Goal: Task Accomplishment & Management: Use online tool/utility

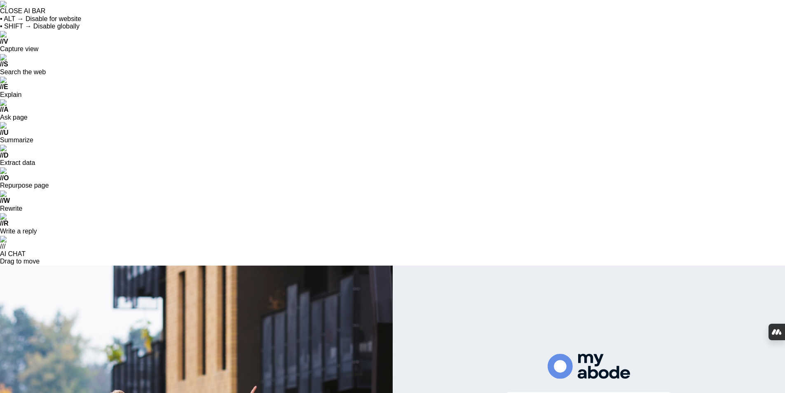
scroll to position [1570, 0]
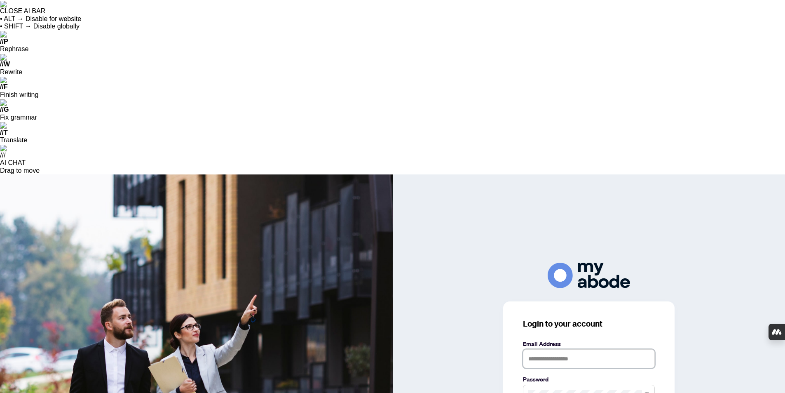
click at [608, 349] on input "text" at bounding box center [589, 358] width 132 height 19
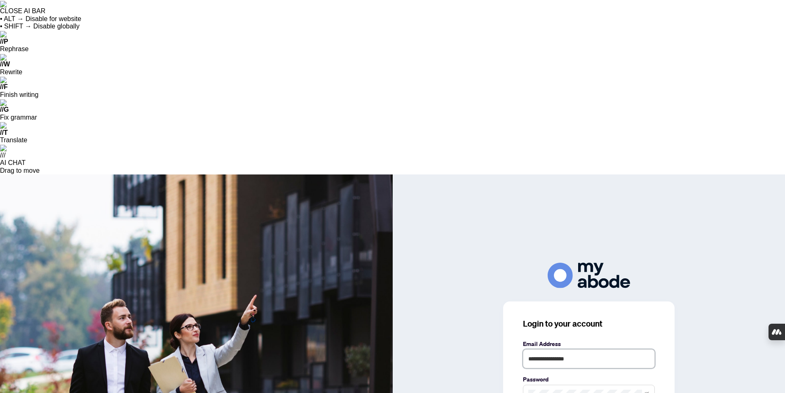
drag, startPoint x: 595, startPoint y: 185, endPoint x: 414, endPoint y: 172, distance: 181.4
click at [415, 263] on div "**********" at bounding box center [589, 371] width 393 height 216
type input "**********"
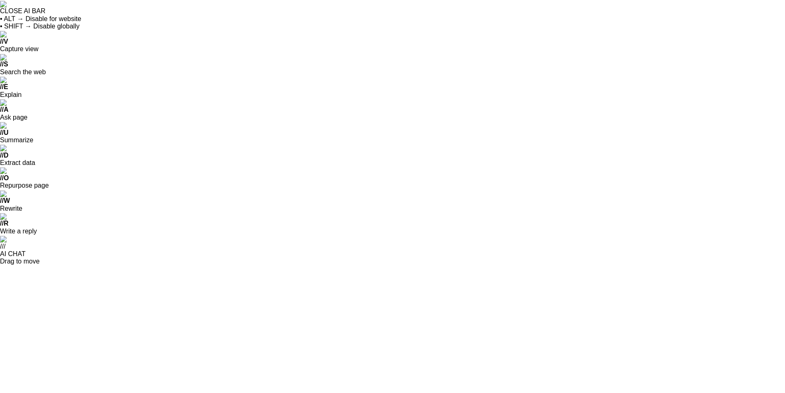
scroll to position [1570, 0]
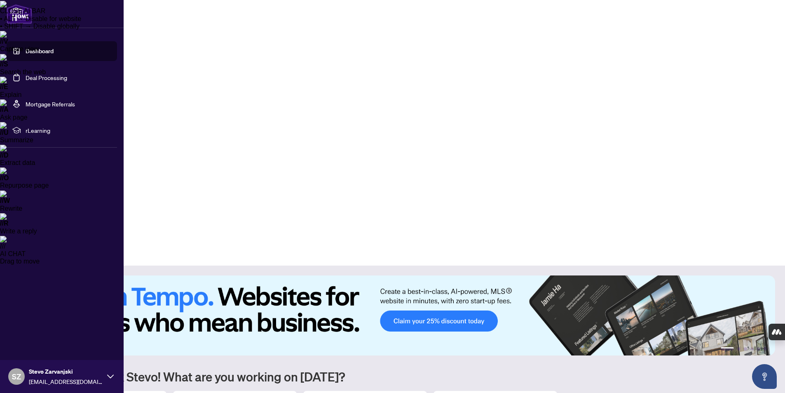
click at [31, 77] on link "Deal Processing" at bounding box center [47, 77] width 42 height 7
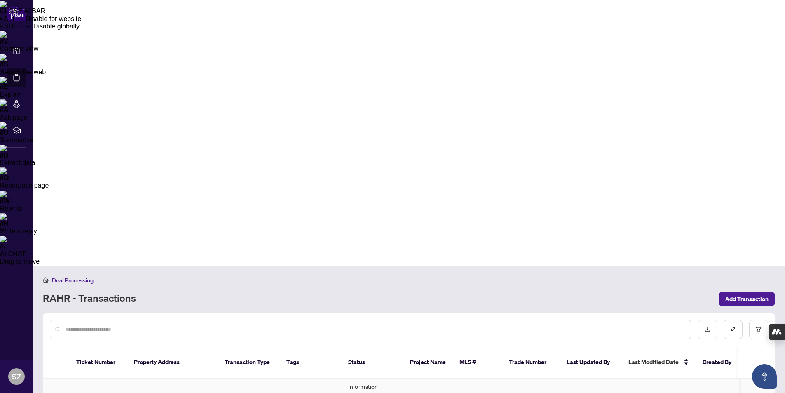
click at [87, 378] on td "46196" at bounding box center [99, 399] width 58 height 43
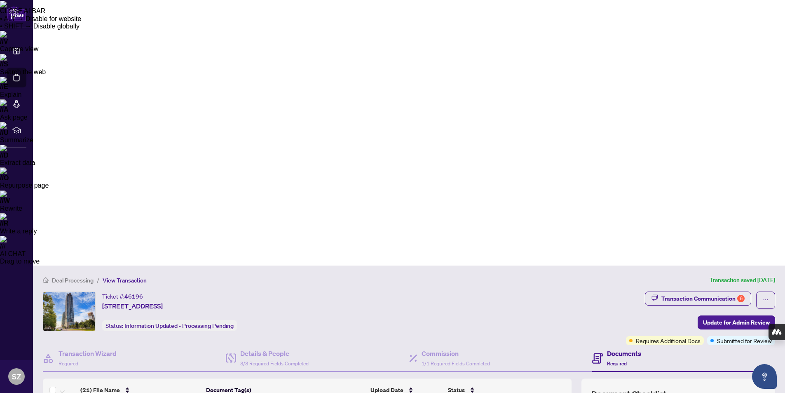
scroll to position [165, 0]
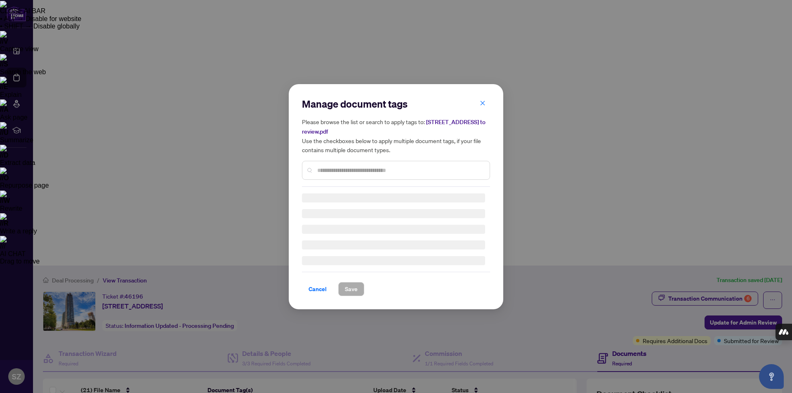
click at [339, 169] on div "Manage document tags Please browse the list or search to apply tags to: [STREET…" at bounding box center [396, 141] width 188 height 89
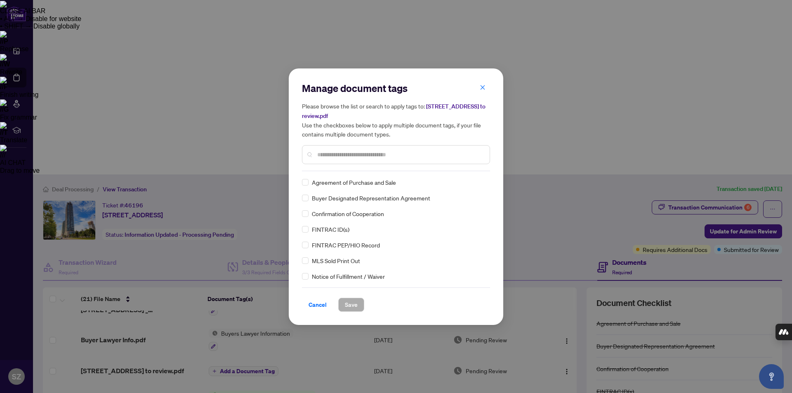
click at [327, 155] on input "text" at bounding box center [400, 154] width 166 height 9
type input "*****"
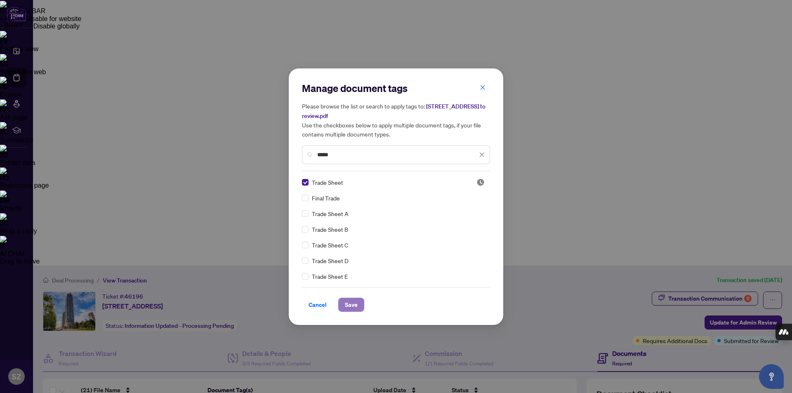
click at [348, 305] on span "Save" at bounding box center [351, 304] width 13 height 13
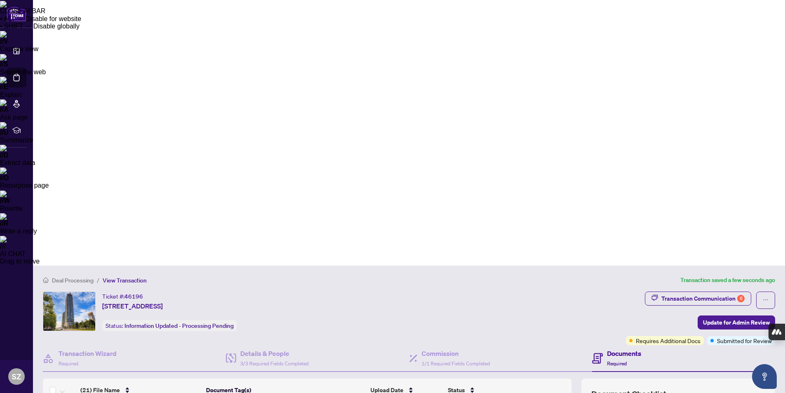
scroll to position [0, 0]
click at [707, 292] on div "Transaction Communication 6" at bounding box center [703, 298] width 83 height 13
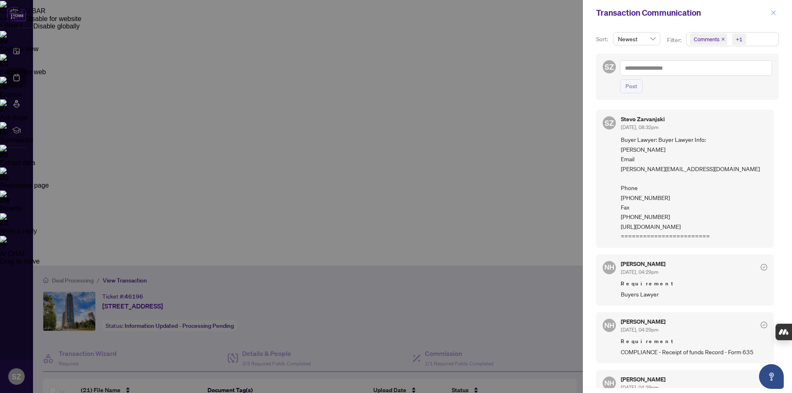
click at [773, 12] on icon "close" at bounding box center [773, 13] width 6 height 6
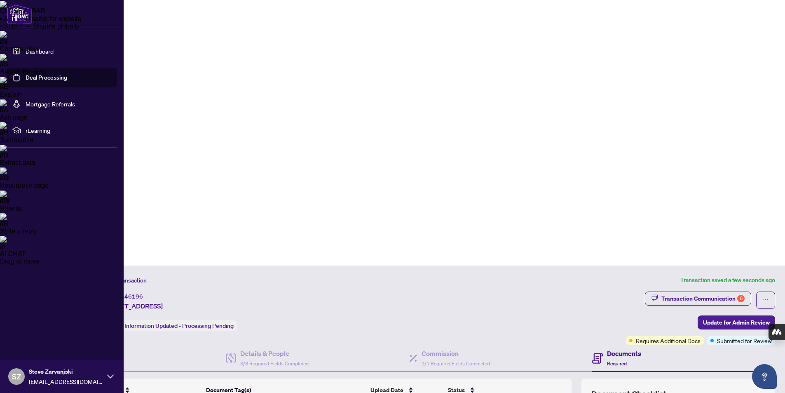
click at [108, 377] on icon at bounding box center [110, 376] width 7 height 7
click at [36, 330] on span "Logout" at bounding box center [33, 327] width 19 height 13
